Goal: Task Accomplishment & Management: Use online tool/utility

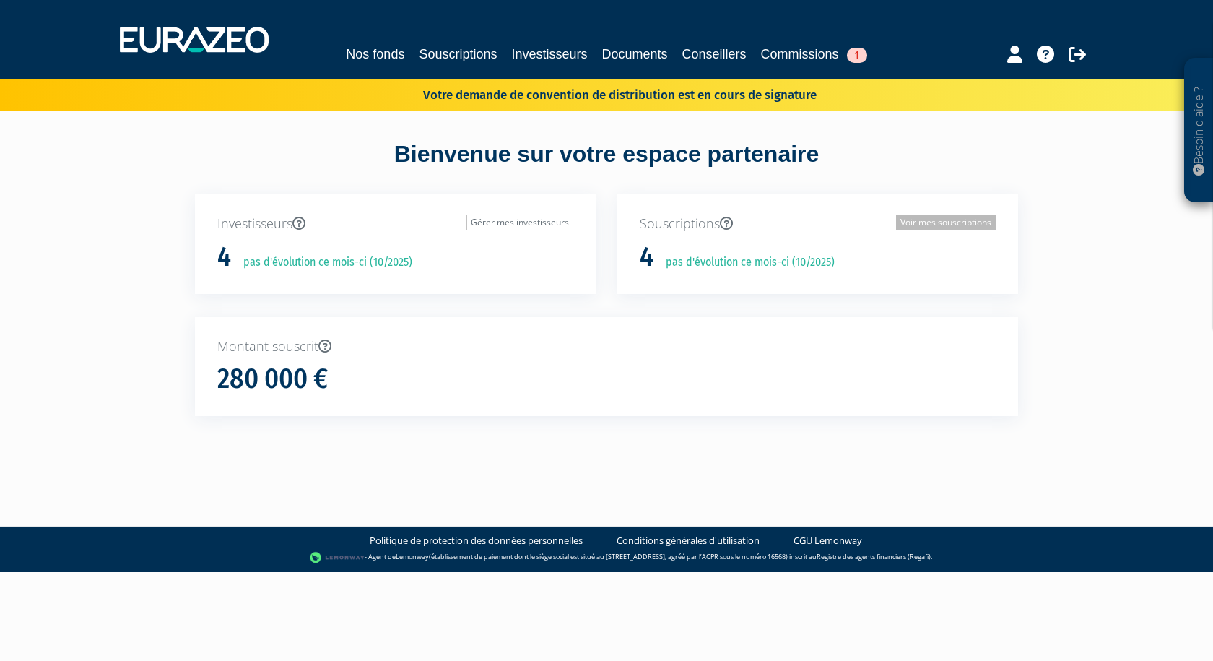
click at [970, 220] on link "Voir mes souscriptions" at bounding box center [946, 222] width 100 height 16
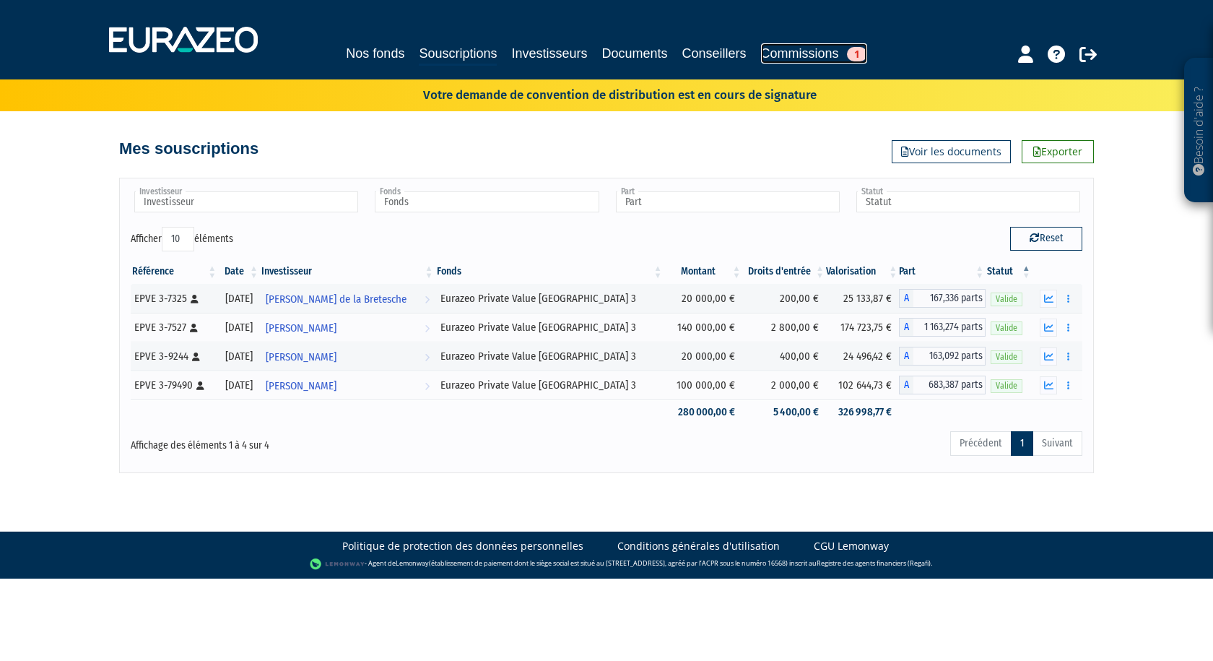
click at [856, 53] on span "1" at bounding box center [857, 54] width 20 height 14
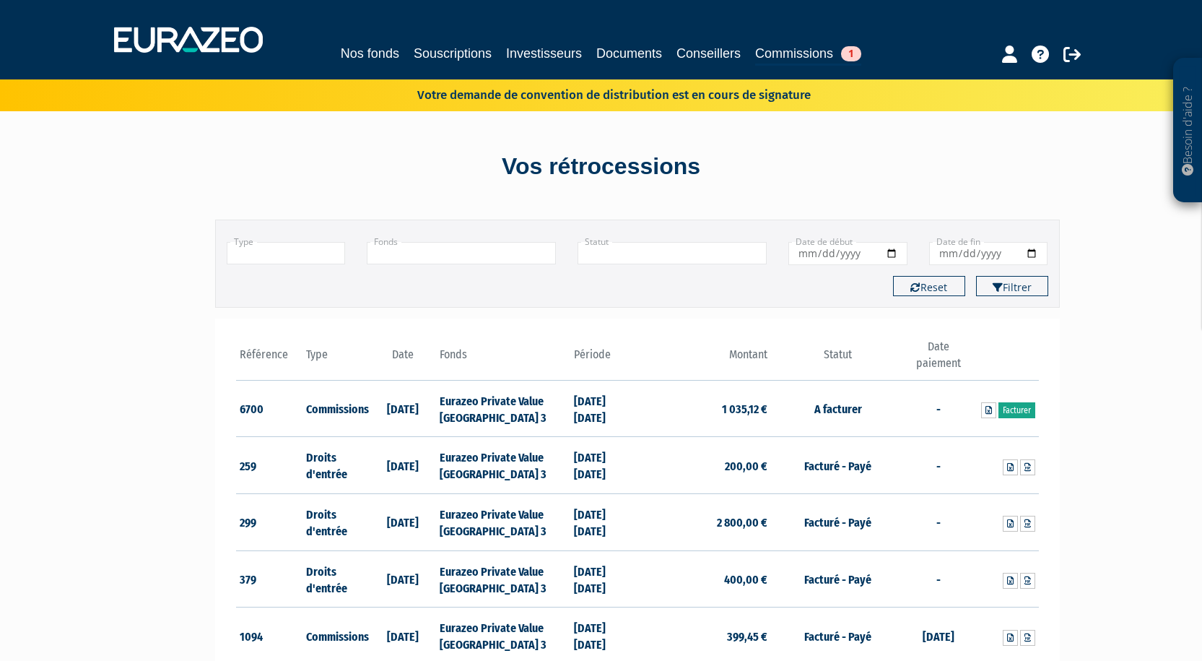
click at [1020, 411] on link "Facturer" at bounding box center [1017, 410] width 37 height 16
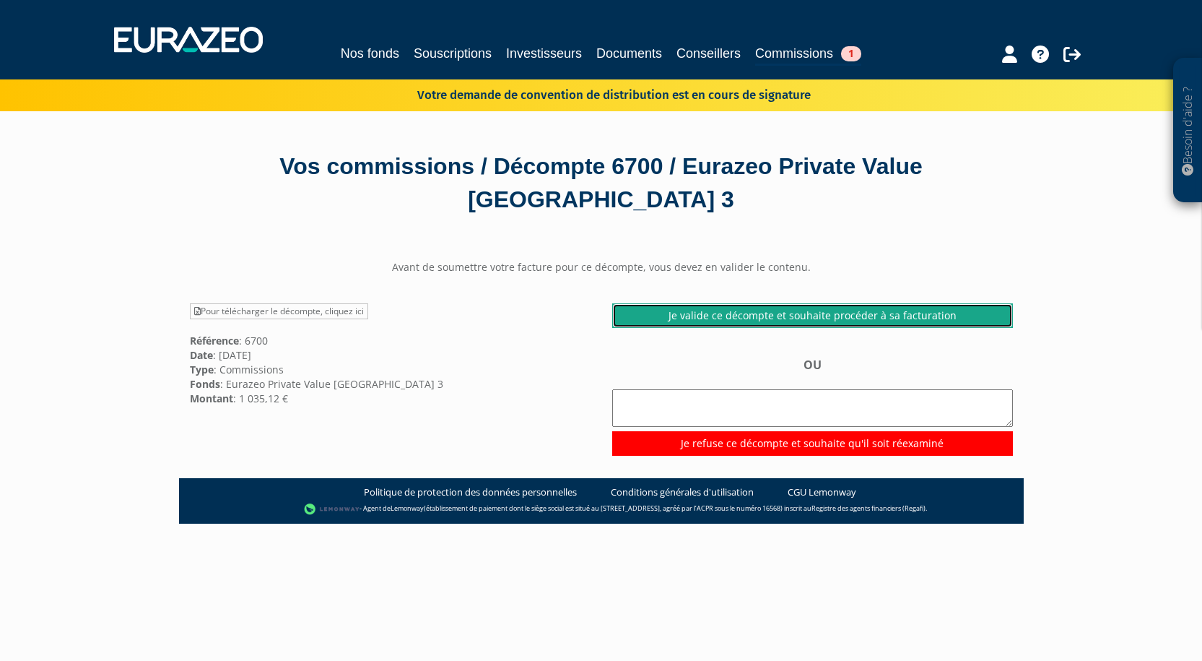
click at [781, 315] on link "Je valide ce décompte et souhaite procéder à sa facturation" at bounding box center [812, 315] width 401 height 25
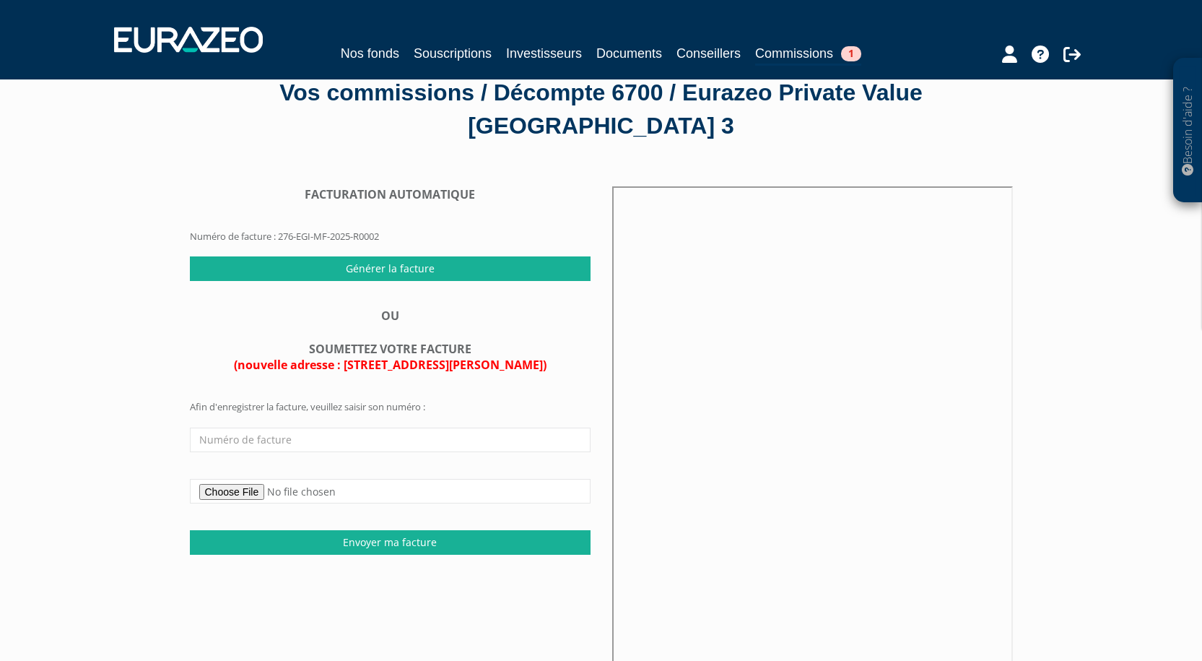
scroll to position [144, 0]
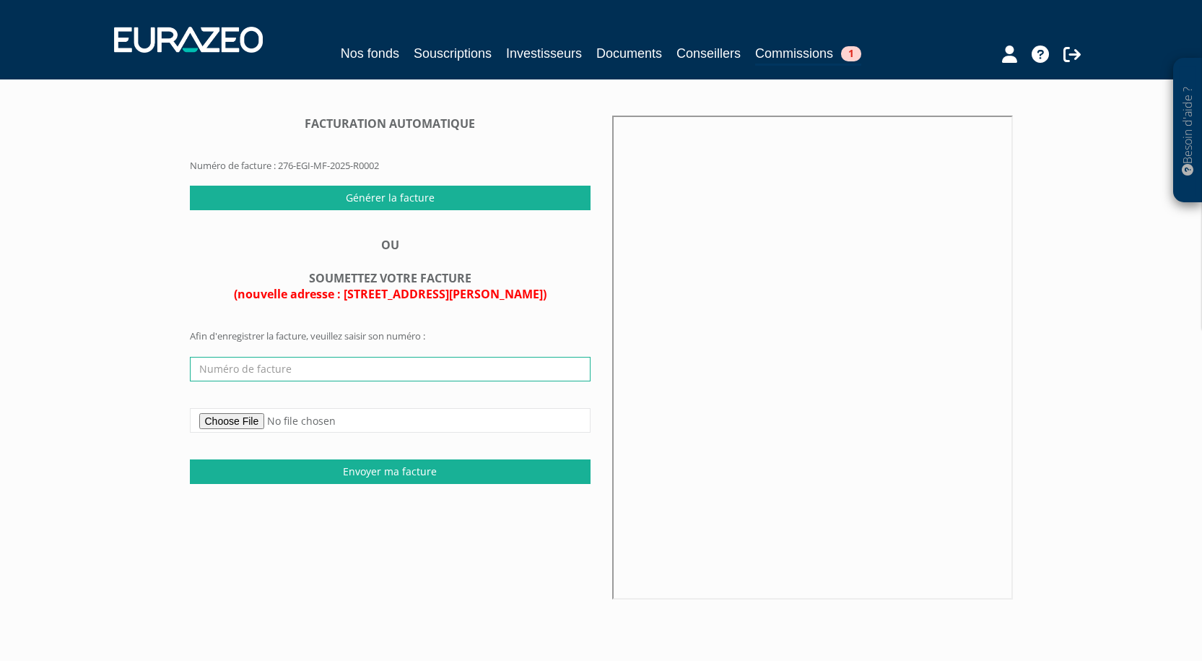
click at [253, 370] on input "text" at bounding box center [390, 369] width 401 height 25
paste input "Facture n°276-EGI-MF-2025-R0002"
type input "Facture n°276-EGI-MF-2025-R0002"
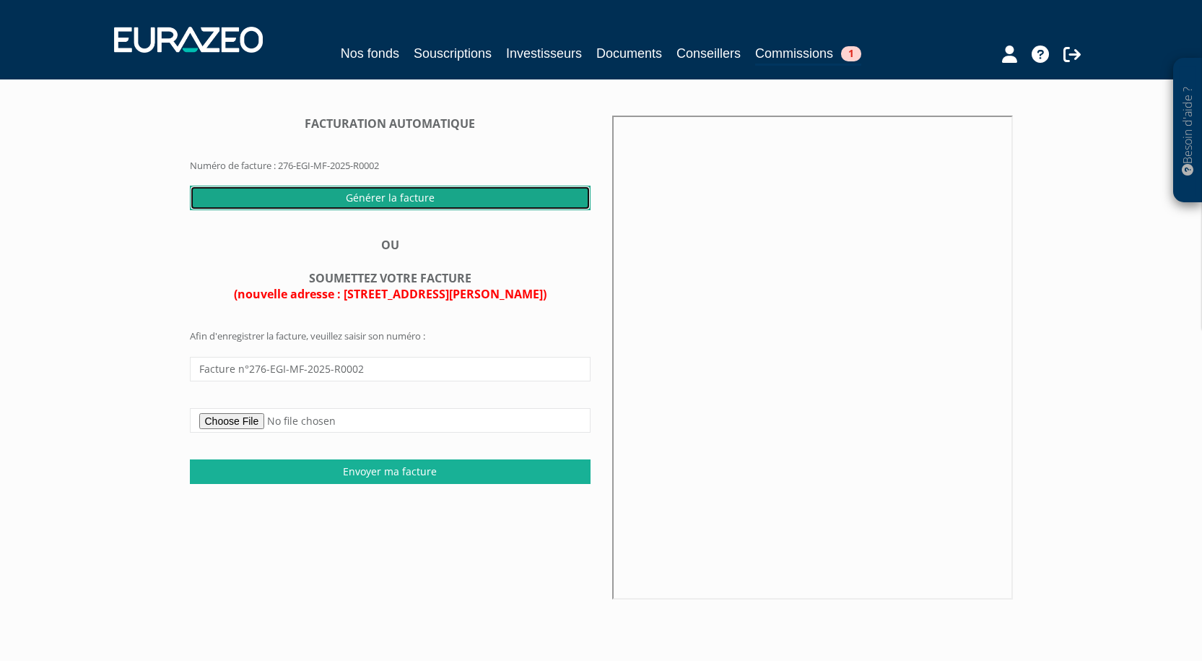
click at [385, 204] on input "Générer la facture" at bounding box center [390, 198] width 401 height 25
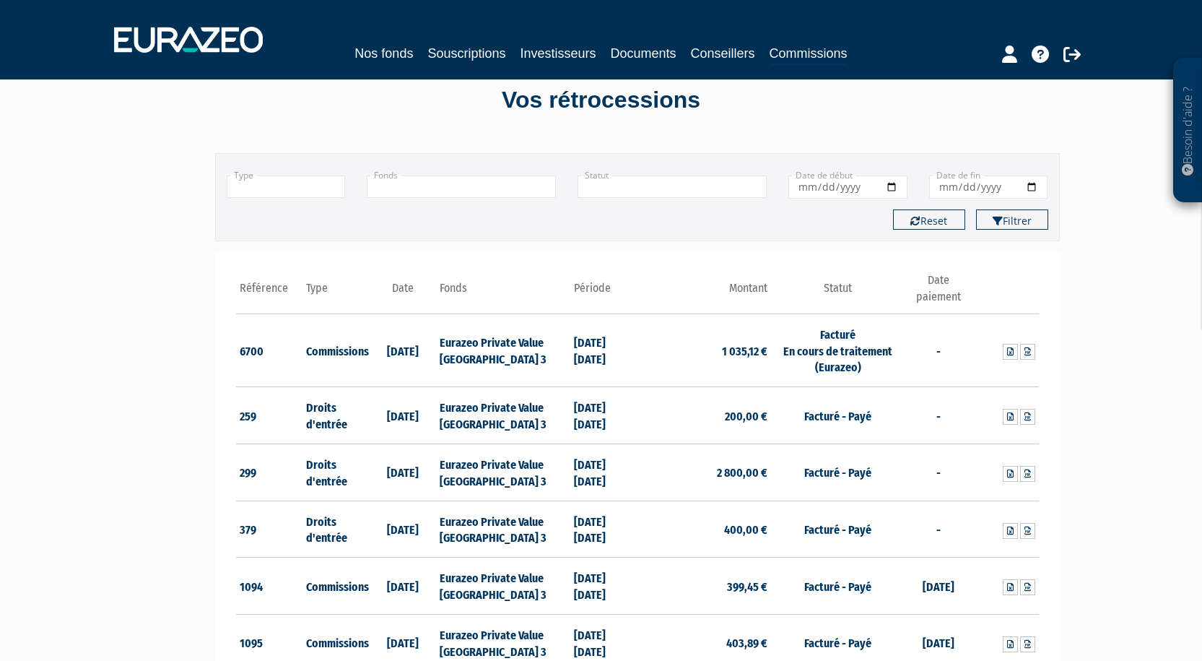
scroll to position [72, 0]
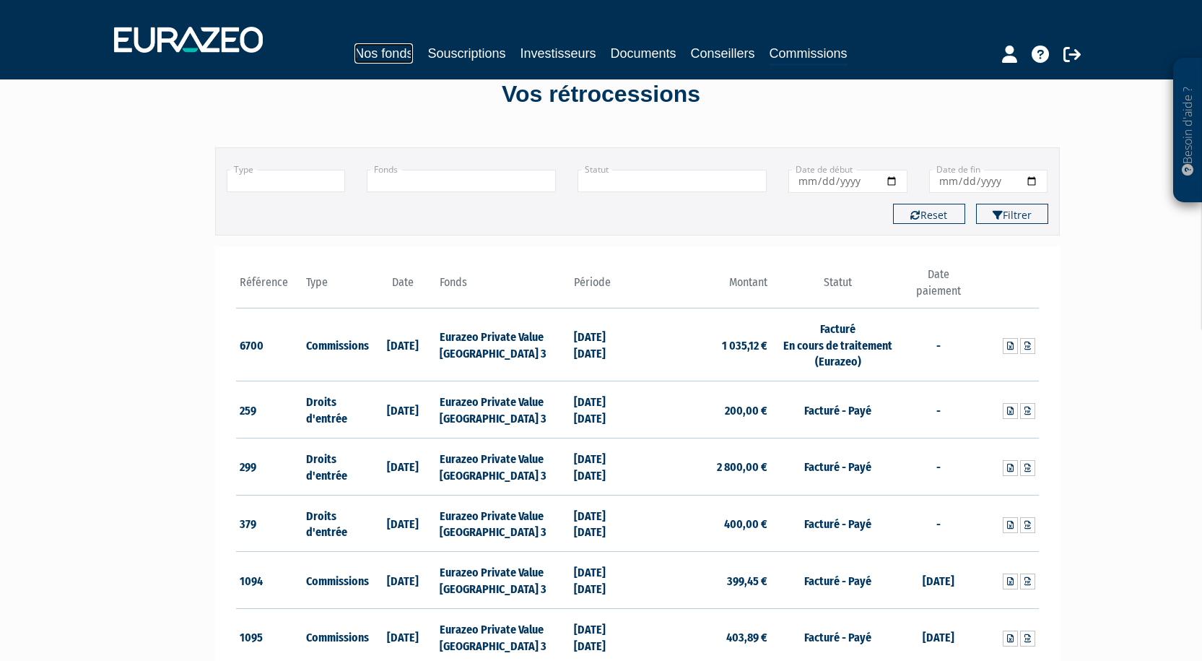
click at [405, 51] on link "Nos fonds" at bounding box center [384, 53] width 58 height 20
